Goal: Information Seeking & Learning: Learn about a topic

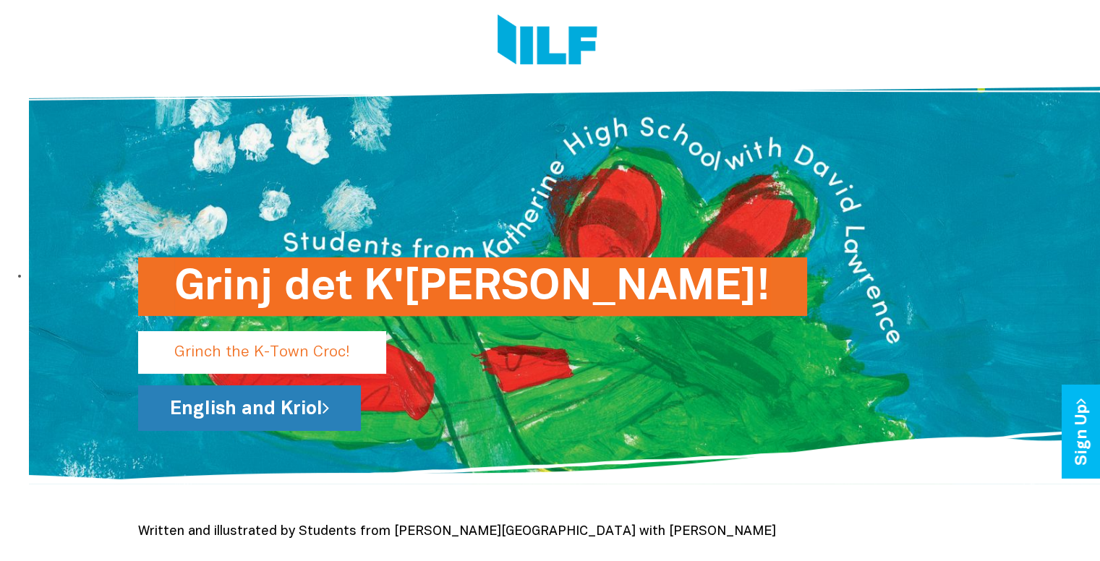
click at [252, 414] on link "English and Kriol" at bounding box center [249, 408] width 223 height 46
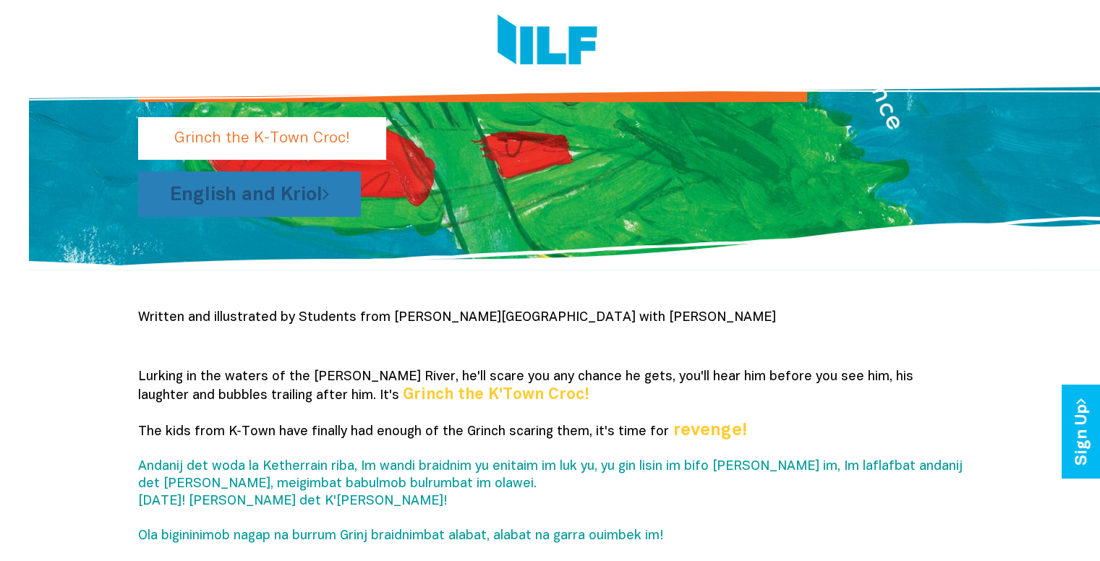
scroll to position [215, 0]
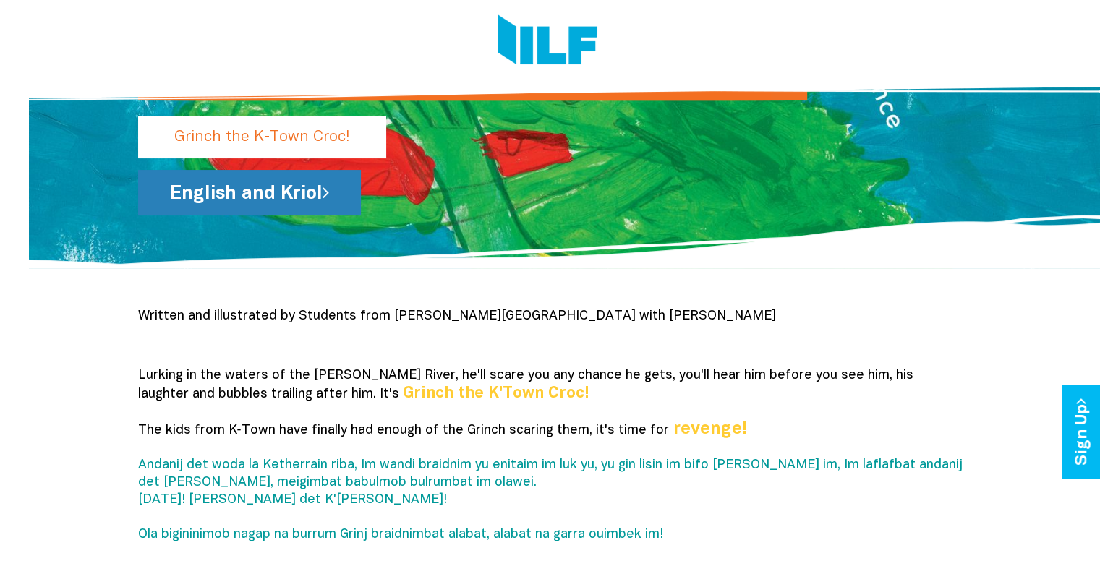
click at [264, 192] on link "English and Kriol" at bounding box center [249, 193] width 223 height 46
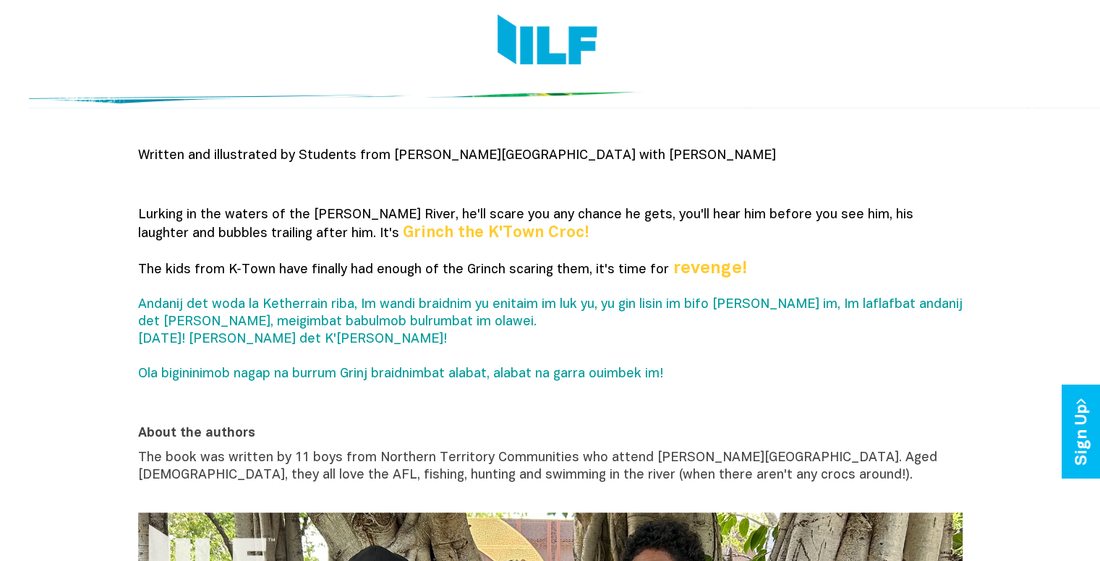
scroll to position [380, 0]
